Goal: Information Seeking & Learning: Check status

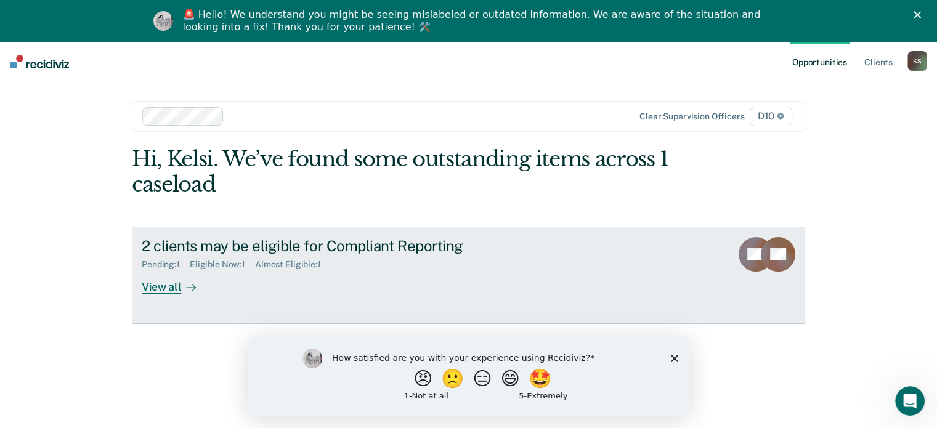
click at [152, 282] on div "View all" at bounding box center [176, 282] width 69 height 24
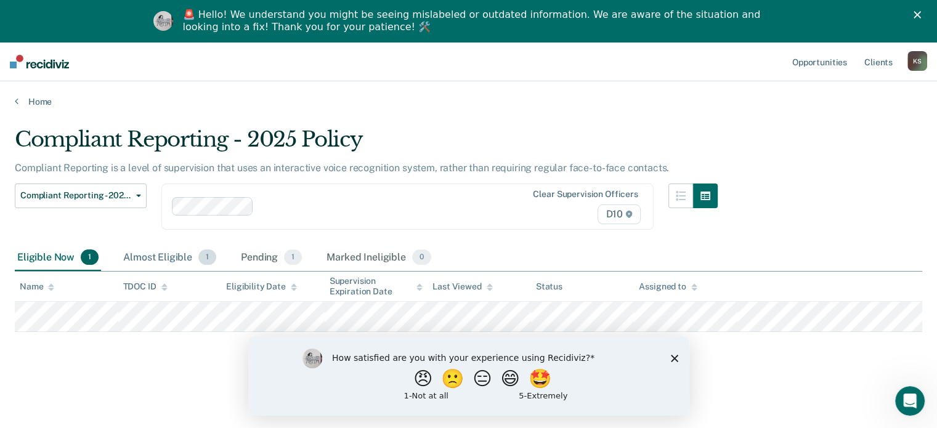
click at [148, 256] on div "Almost Eligible 1" at bounding box center [170, 257] width 98 height 27
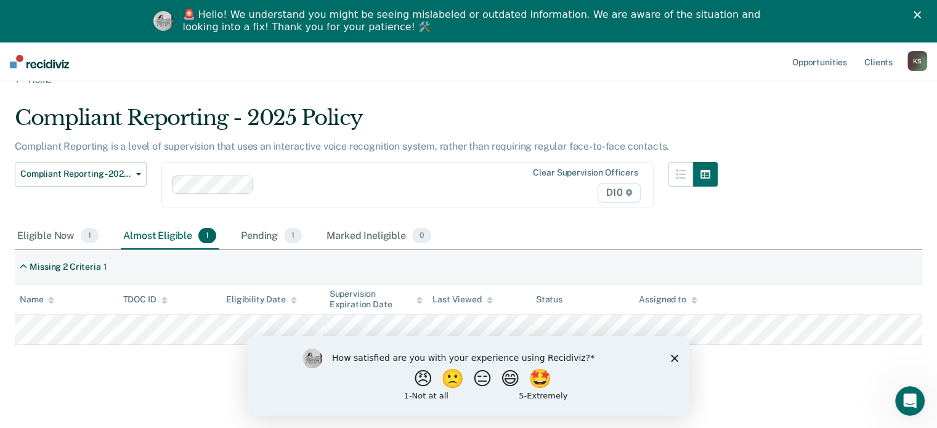
scroll to position [42, 0]
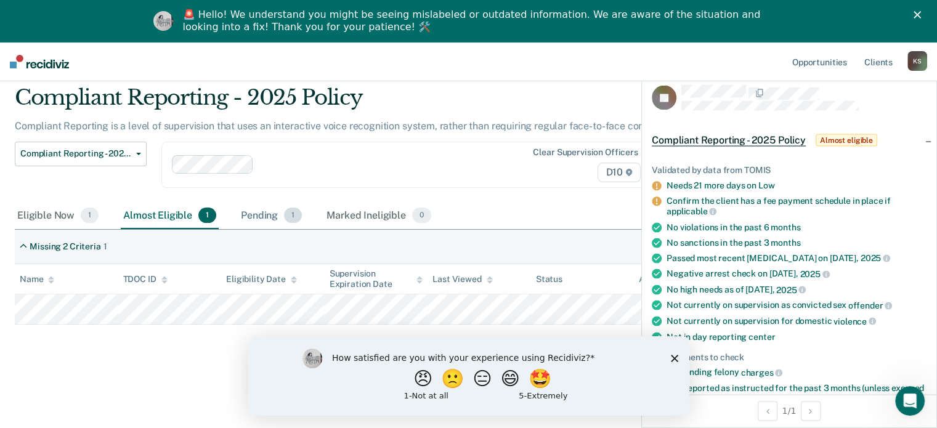
click at [280, 220] on div "Pending 1" at bounding box center [271, 216] width 66 height 27
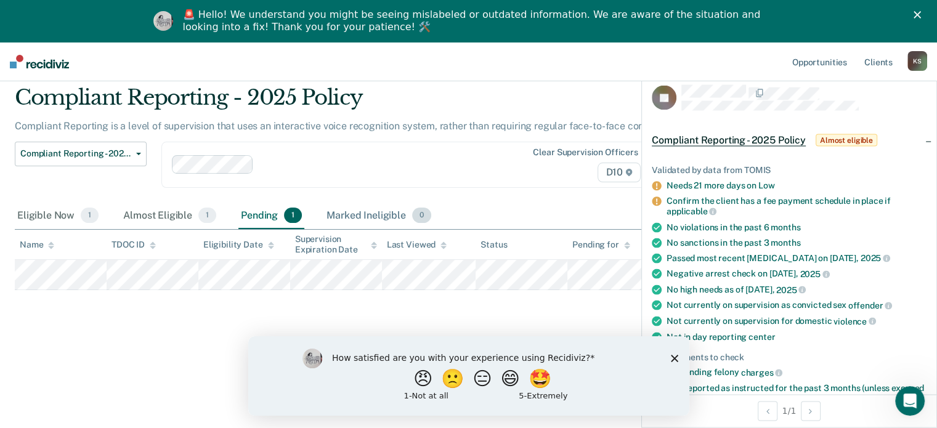
click at [346, 213] on div "Marked Ineligible 0" at bounding box center [379, 216] width 110 height 27
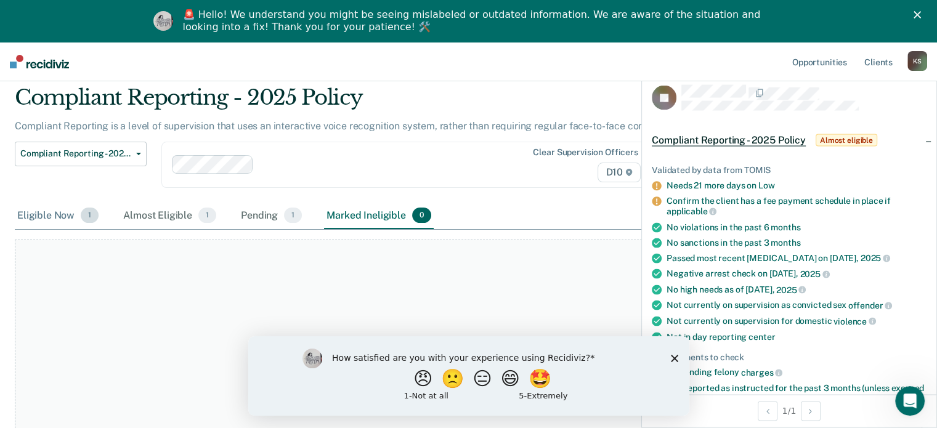
click at [64, 219] on div "Eligible Now 1" at bounding box center [58, 216] width 86 height 27
